Goal: Task Accomplishment & Management: Complete application form

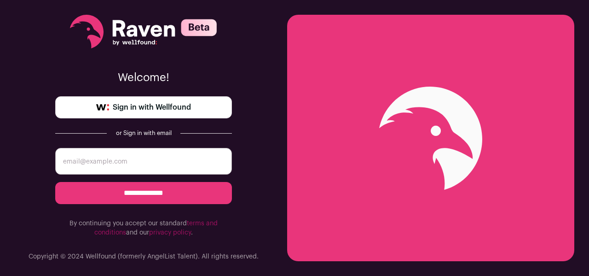
drag, startPoint x: 0, startPoint y: 0, endPoint x: 136, endPoint y: 64, distance: 150.5
click at [136, 64] on div "**********" at bounding box center [143, 126] width 177 height 252
drag, startPoint x: 136, startPoint y: 64, endPoint x: 132, endPoint y: 101, distance: 37.5
click at [132, 101] on link "Sign in with Wellfound" at bounding box center [143, 107] width 177 height 22
drag, startPoint x: 132, startPoint y: 101, endPoint x: 129, endPoint y: 110, distance: 8.7
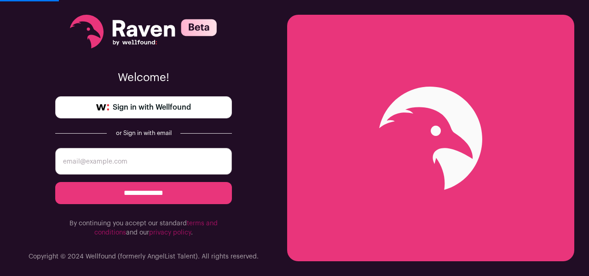
click at [129, 110] on span "Sign in with Wellfound" at bounding box center [152, 107] width 78 height 11
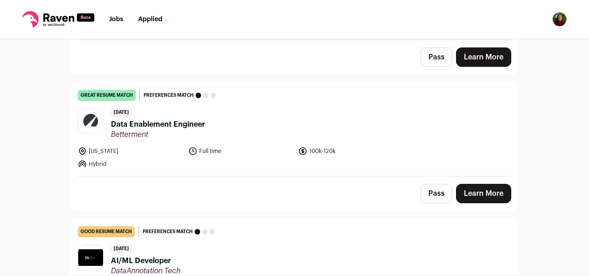
scroll to position [309, 0]
click at [475, 197] on link "Learn More" at bounding box center [483, 192] width 55 height 19
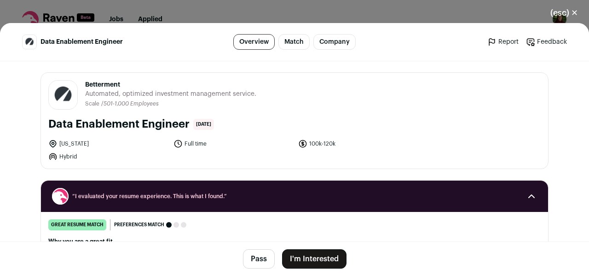
click at [305, 261] on button "I'm Interested" at bounding box center [314, 258] width 64 height 19
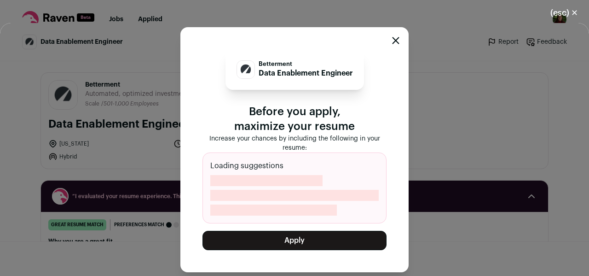
click at [285, 239] on button "Apply" at bounding box center [294, 240] width 184 height 19
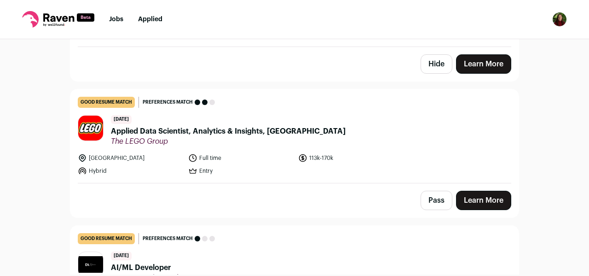
scroll to position [1537, 0]
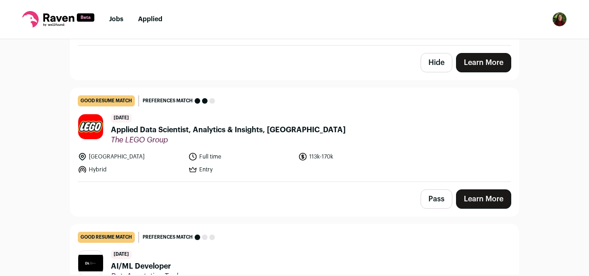
click at [477, 197] on link "Learn More" at bounding box center [483, 198] width 55 height 19
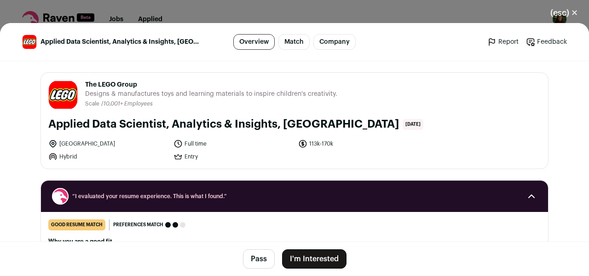
click at [315, 258] on button "I'm Interested" at bounding box center [314, 258] width 64 height 19
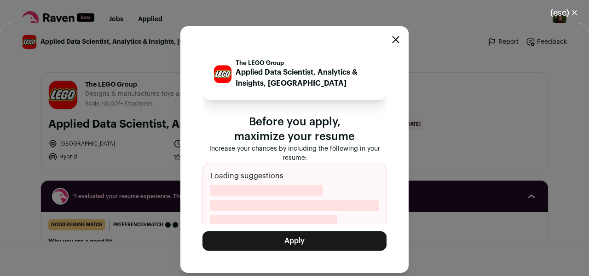
click at [253, 235] on button "Apply" at bounding box center [294, 240] width 184 height 19
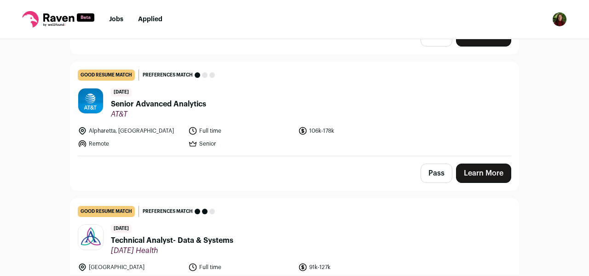
scroll to position [3285, 0]
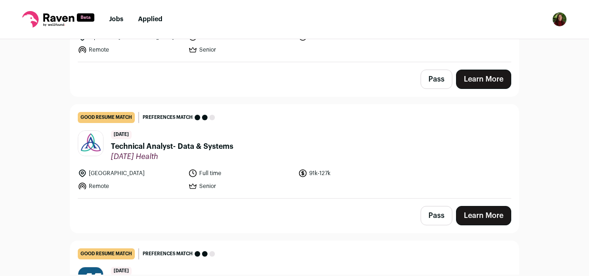
click at [500, 219] on link "Learn More" at bounding box center [483, 215] width 55 height 19
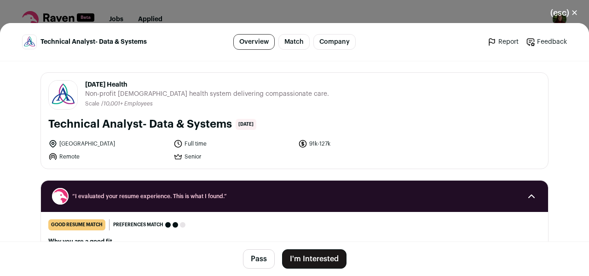
click at [315, 266] on button "I'm Interested" at bounding box center [314, 258] width 64 height 19
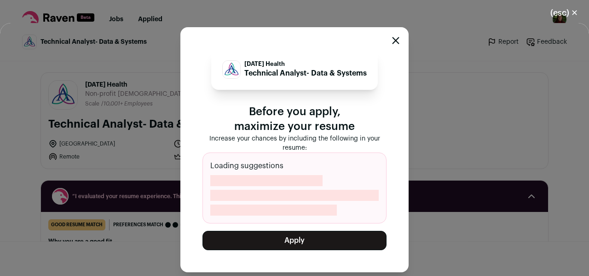
click at [289, 238] on button "Apply" at bounding box center [294, 240] width 184 height 19
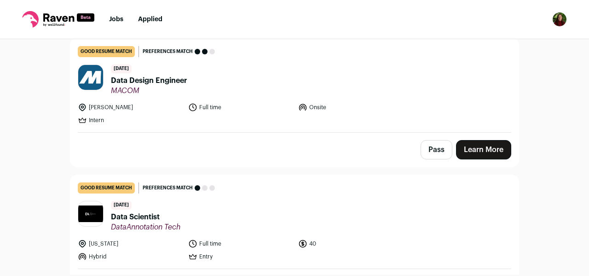
scroll to position [3351, 0]
click at [471, 150] on link "Learn More" at bounding box center [483, 149] width 55 height 19
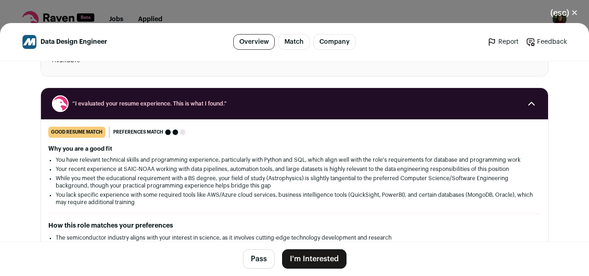
scroll to position [170, 0]
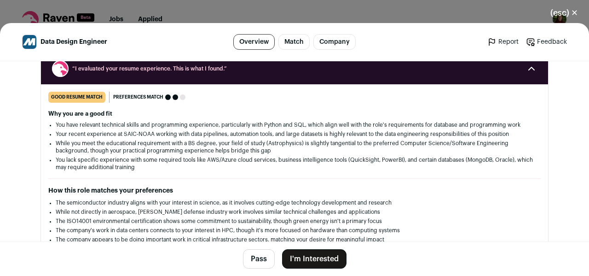
click at [307, 249] on button "I'm Interested" at bounding box center [314, 258] width 64 height 19
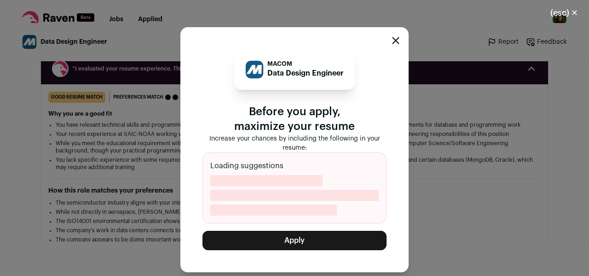
click at [255, 248] on button "Apply" at bounding box center [294, 240] width 184 height 19
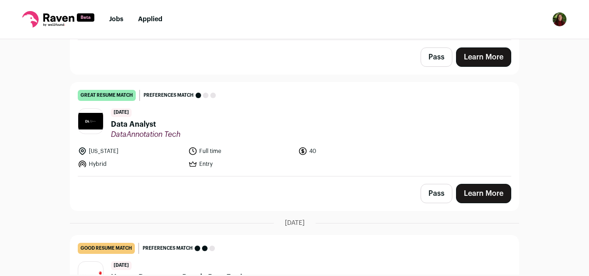
scroll to position [3450, 0]
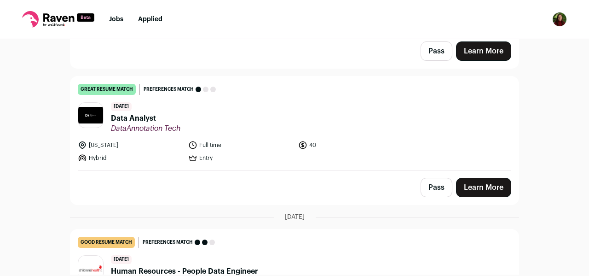
click at [484, 184] on link "Learn More" at bounding box center [483, 187] width 55 height 19
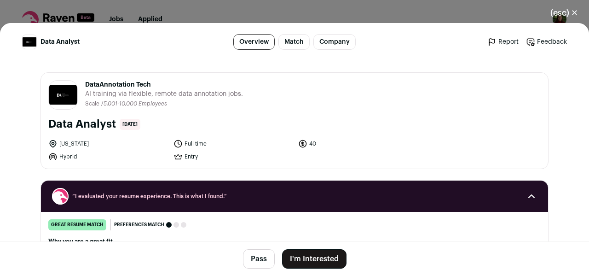
click at [296, 254] on button "I'm Interested" at bounding box center [314, 258] width 64 height 19
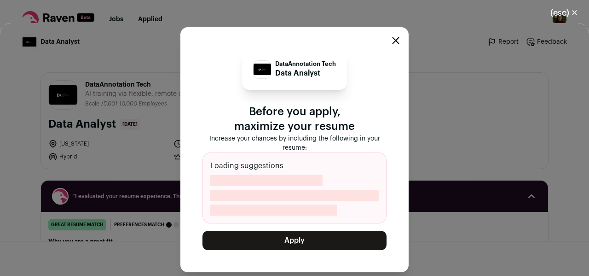
click at [289, 229] on div "DataAnnotation Tech Data Analyst Before you apply, maximize your resume Increas…" at bounding box center [294, 149] width 184 height 201
click at [284, 240] on button "Apply" at bounding box center [294, 240] width 184 height 19
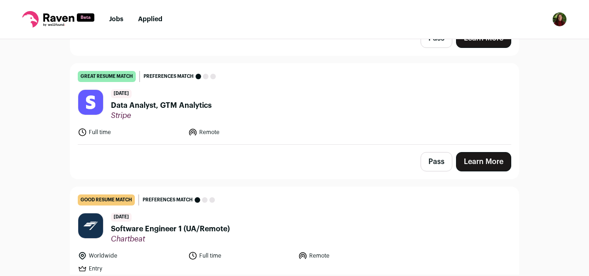
scroll to position [3738, 0]
click at [473, 167] on link "Learn More" at bounding box center [483, 161] width 55 height 19
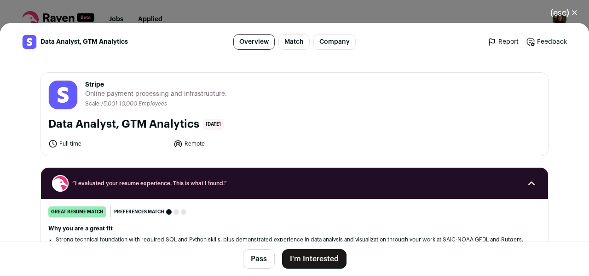
click at [317, 251] on button "I'm Interested" at bounding box center [314, 258] width 64 height 19
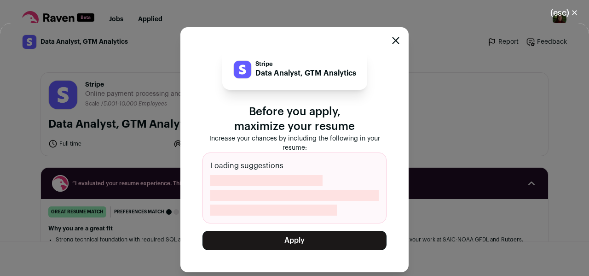
click at [282, 237] on button "Apply" at bounding box center [294, 240] width 184 height 19
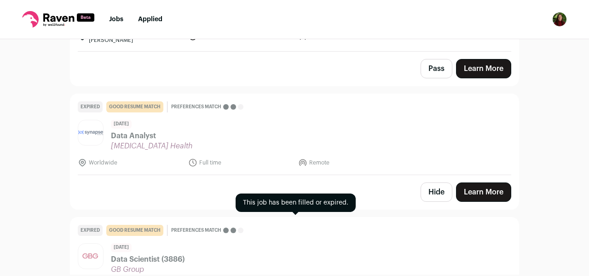
scroll to position [10647, 0]
